Goal: Find specific page/section: Find specific page/section

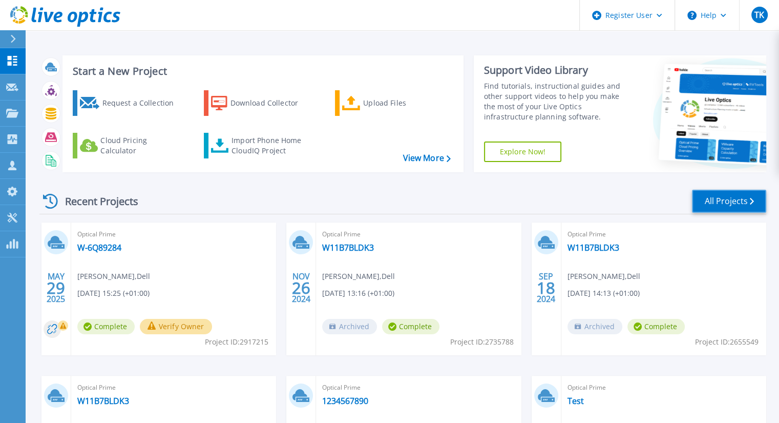
click at [698, 201] on link "All Projects" at bounding box center [729, 201] width 74 height 23
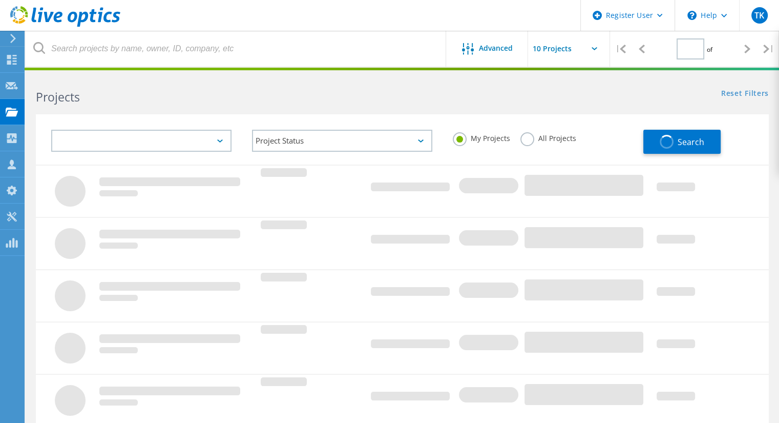
type input "1"
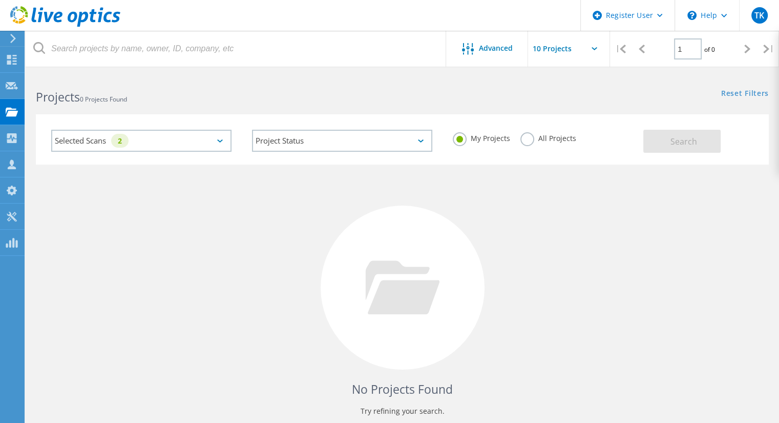
click at [531, 140] on label "All Projects" at bounding box center [548, 137] width 56 height 10
click at [0, 0] on input "All Projects" at bounding box center [0, 0] width 0 height 0
click at [679, 144] on span "Search" at bounding box center [683, 141] width 27 height 11
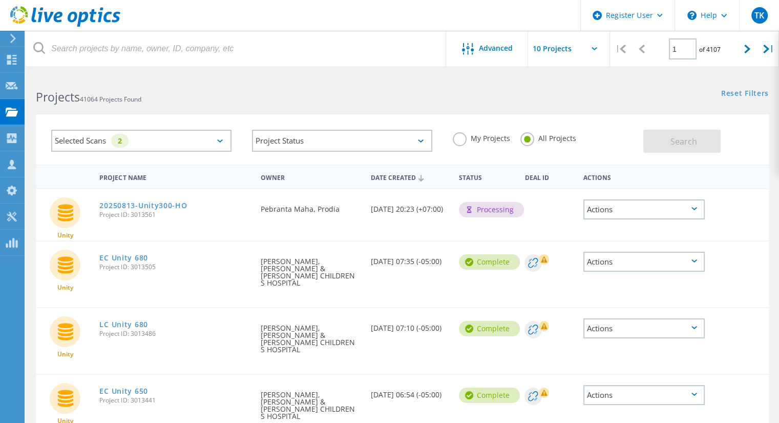
click at [222, 137] on div "Selected Scans 2" at bounding box center [141, 141] width 180 height 22
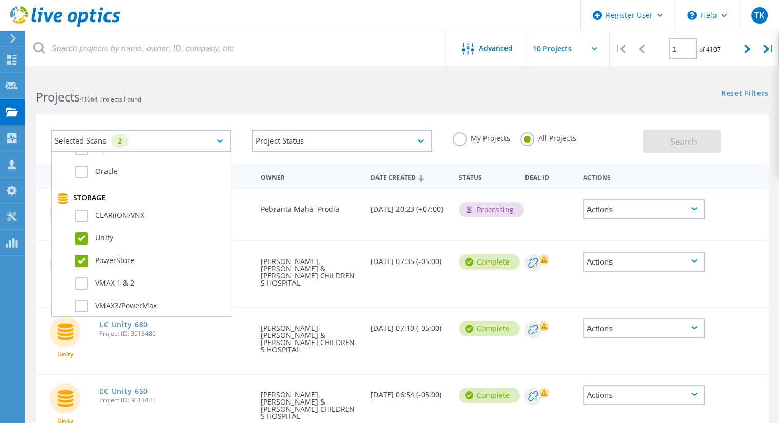
scroll to position [211, 0]
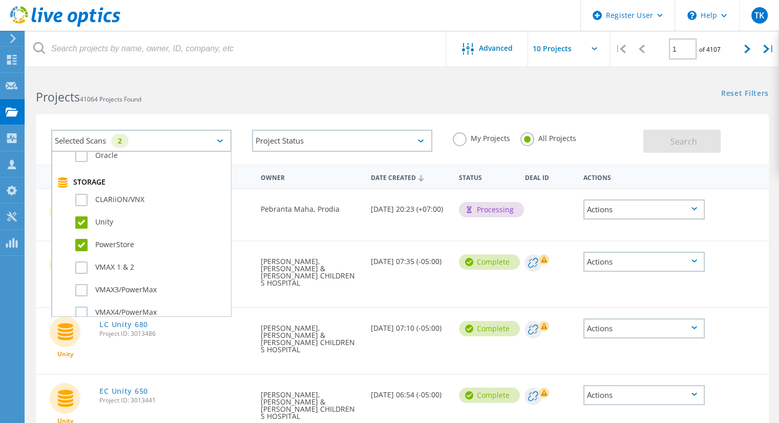
click at [97, 223] on label "Unity" at bounding box center [150, 222] width 150 height 12
click at [0, 0] on input "Unity" at bounding box center [0, 0] width 0 height 0
click at [97, 243] on label "PowerStore" at bounding box center [150, 245] width 150 height 12
click at [0, 0] on input "PowerStore" at bounding box center [0, 0] width 0 height 0
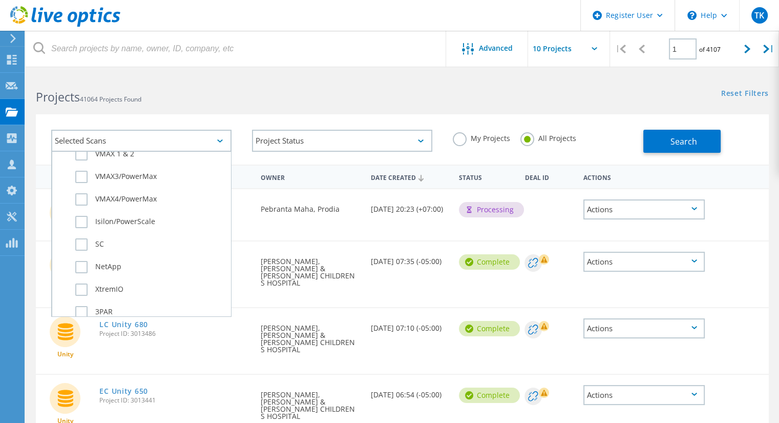
scroll to position [329, 0]
click at [117, 219] on label "Isilon/PowerScale" at bounding box center [150, 216] width 150 height 12
click at [0, 0] on input "Isilon/PowerScale" at bounding box center [0, 0] width 0 height 0
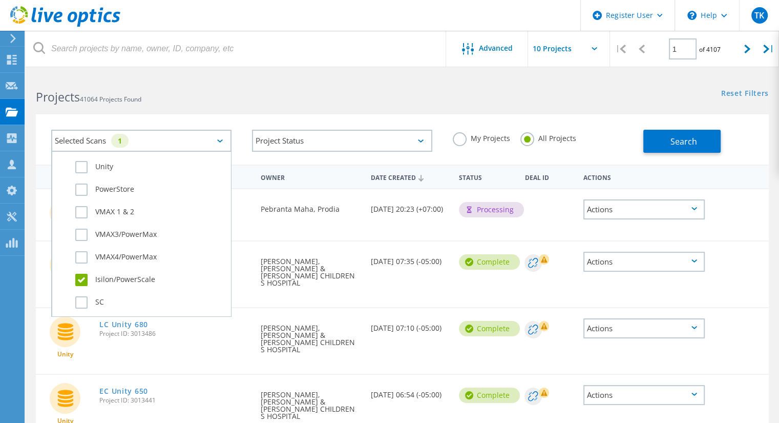
scroll to position [274, 0]
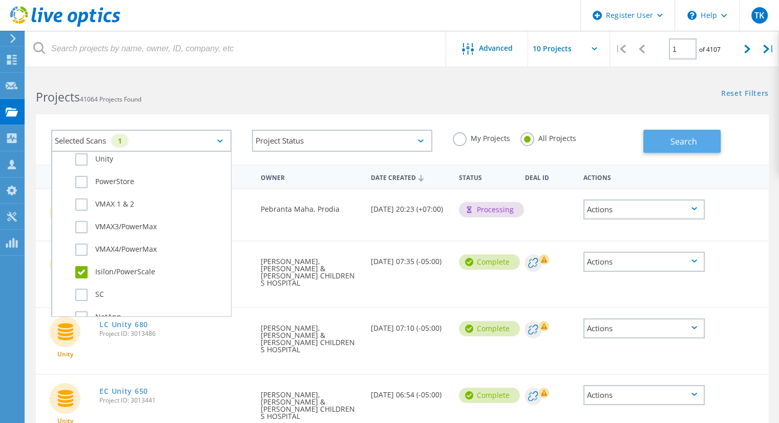
click at [691, 138] on span "Search" at bounding box center [683, 141] width 27 height 11
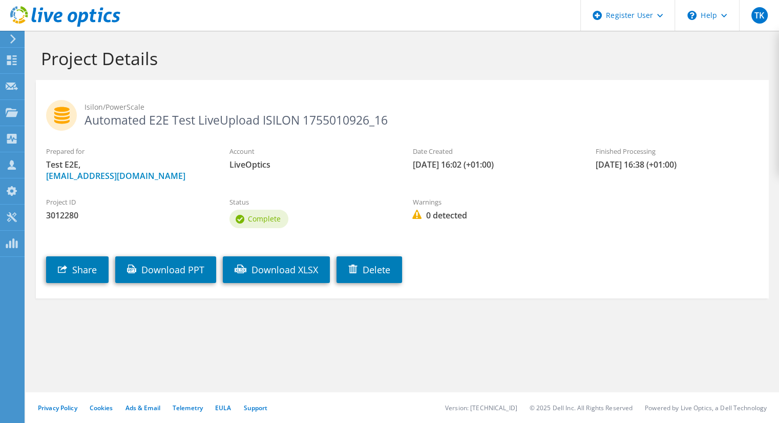
drag, startPoint x: 450, startPoint y: 37, endPoint x: 439, endPoint y: 25, distance: 16.3
click at [450, 37] on div "Project Details" at bounding box center [402, 55] width 743 height 49
